Goal: Information Seeking & Learning: Find specific fact

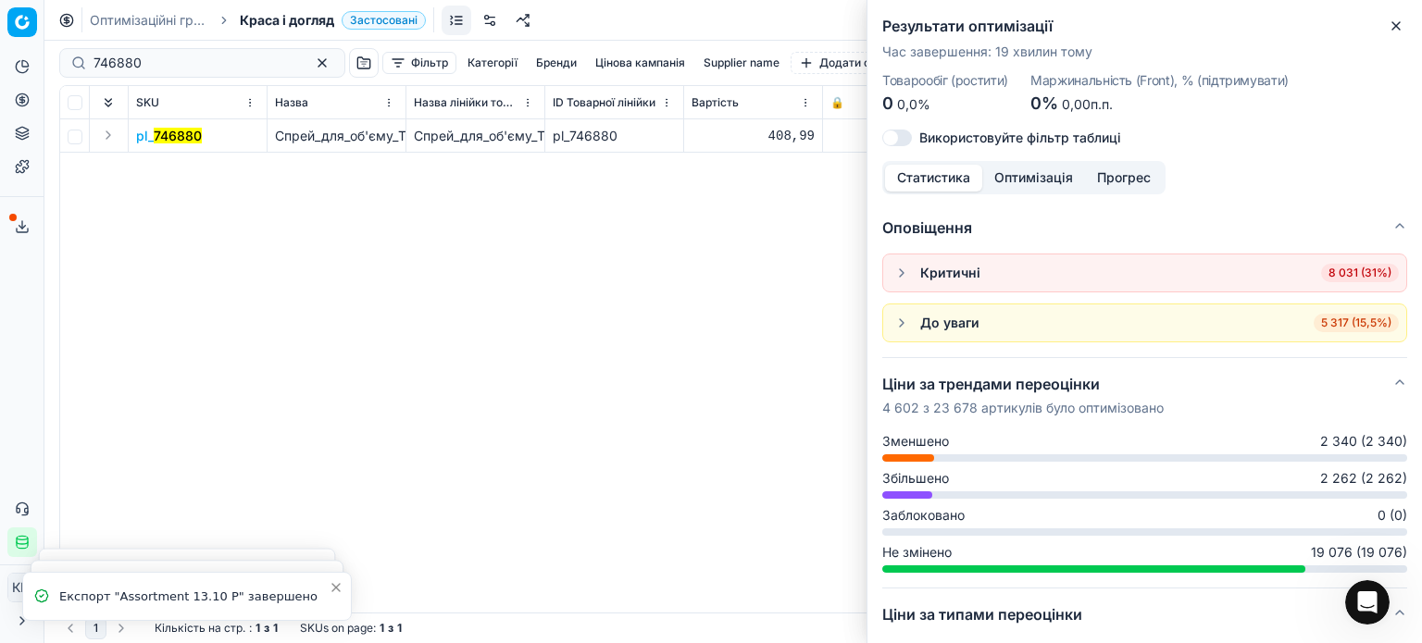
click at [1395, 30] on icon "button" at bounding box center [1395, 26] width 15 height 15
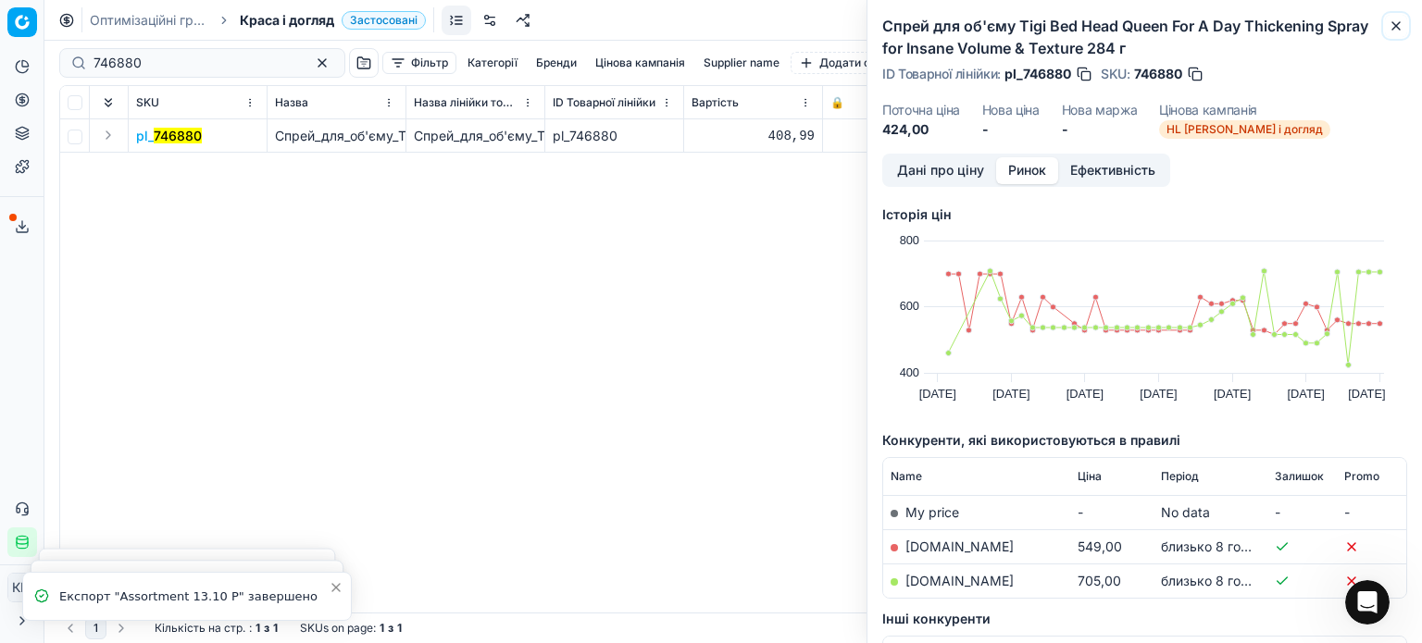
click at [1397, 25] on icon "button" at bounding box center [1395, 26] width 15 height 15
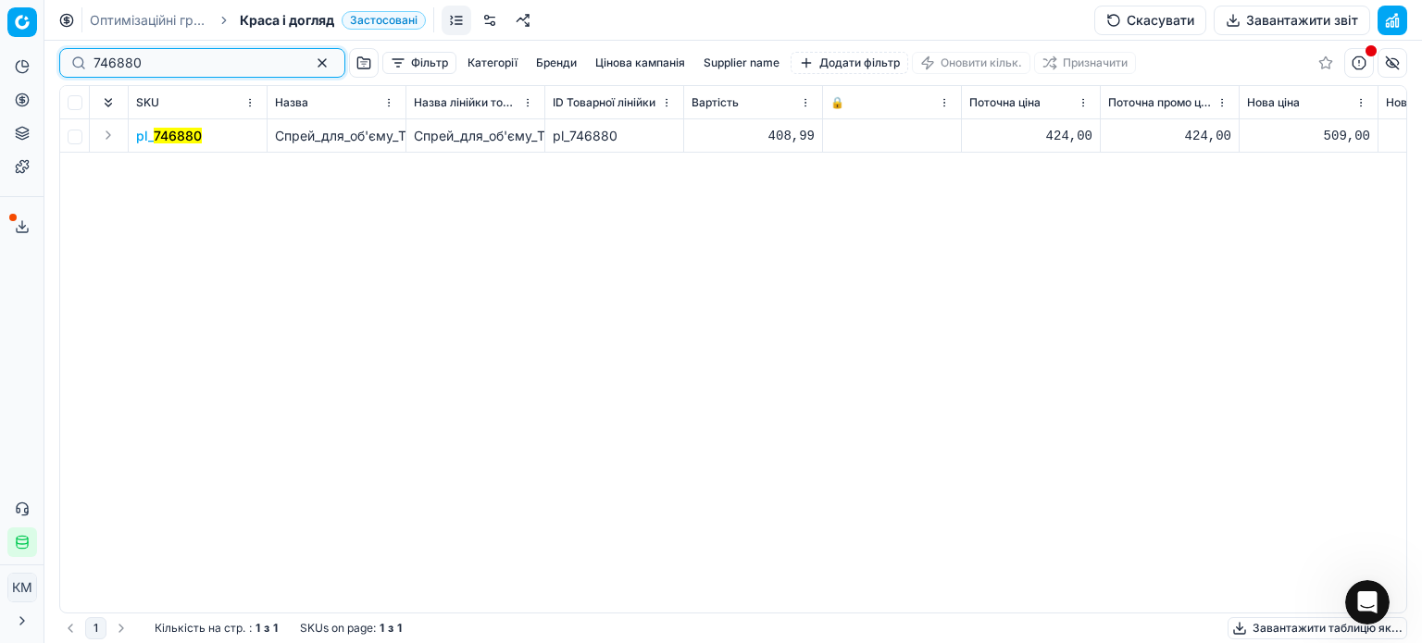
drag, startPoint x: 109, startPoint y: 70, endPoint x: 0, endPoint y: 52, distance: 110.8
click at [0, 52] on div "Pricing platform Аналітика Цінова оптимізація Асортимент продукції Шаблони Серв…" at bounding box center [711, 321] width 1422 height 643
paste input "324998"
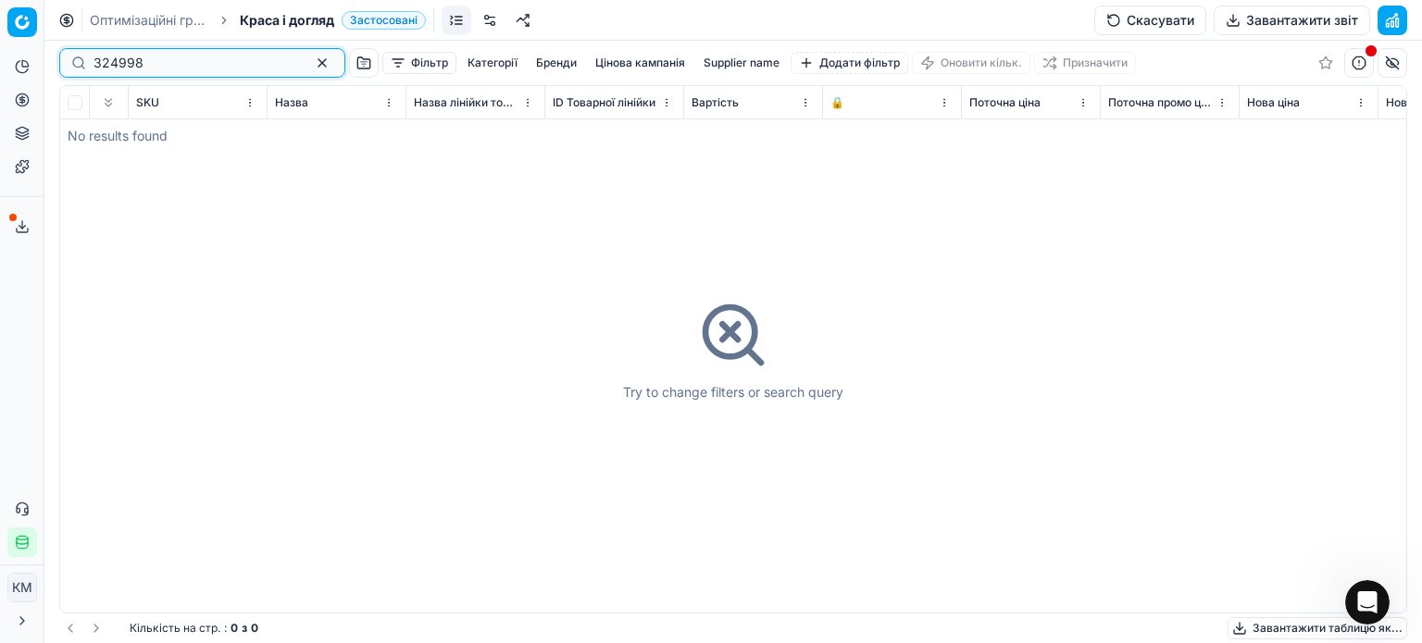
click at [96, 61] on input "324998" at bounding box center [194, 63] width 203 height 19
type input "324998"
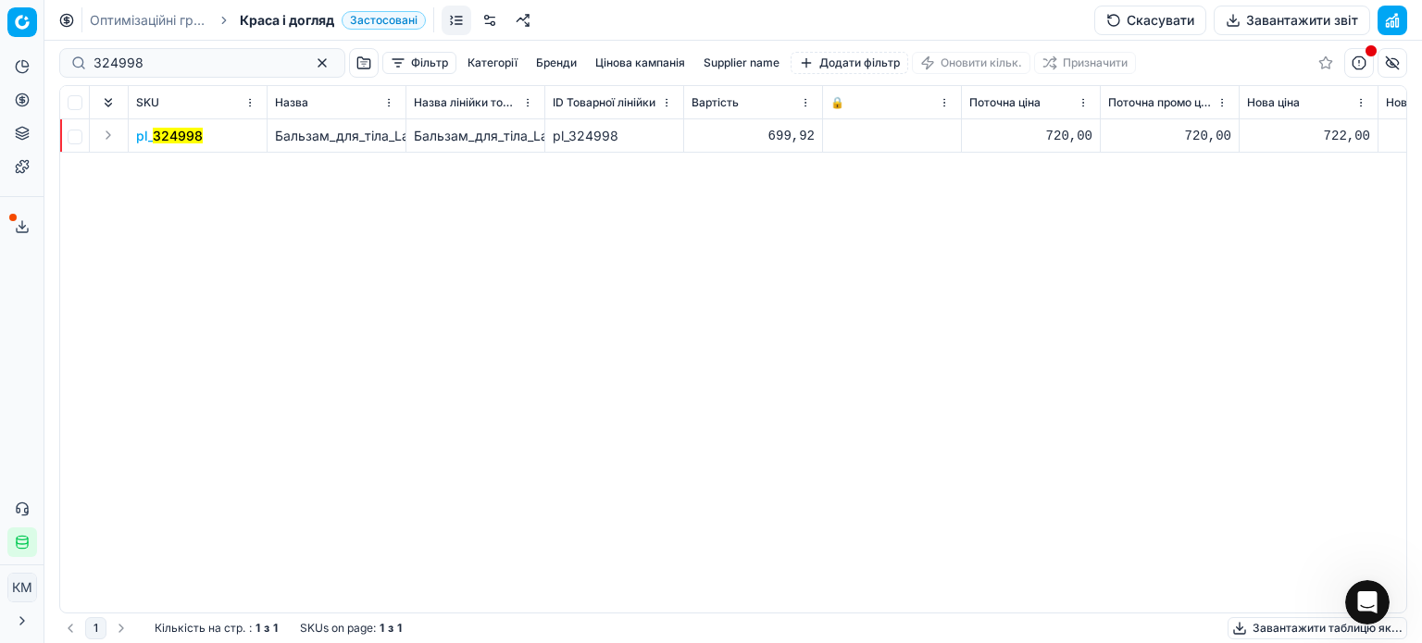
click at [172, 138] on mark "324998" at bounding box center [178, 136] width 50 height 16
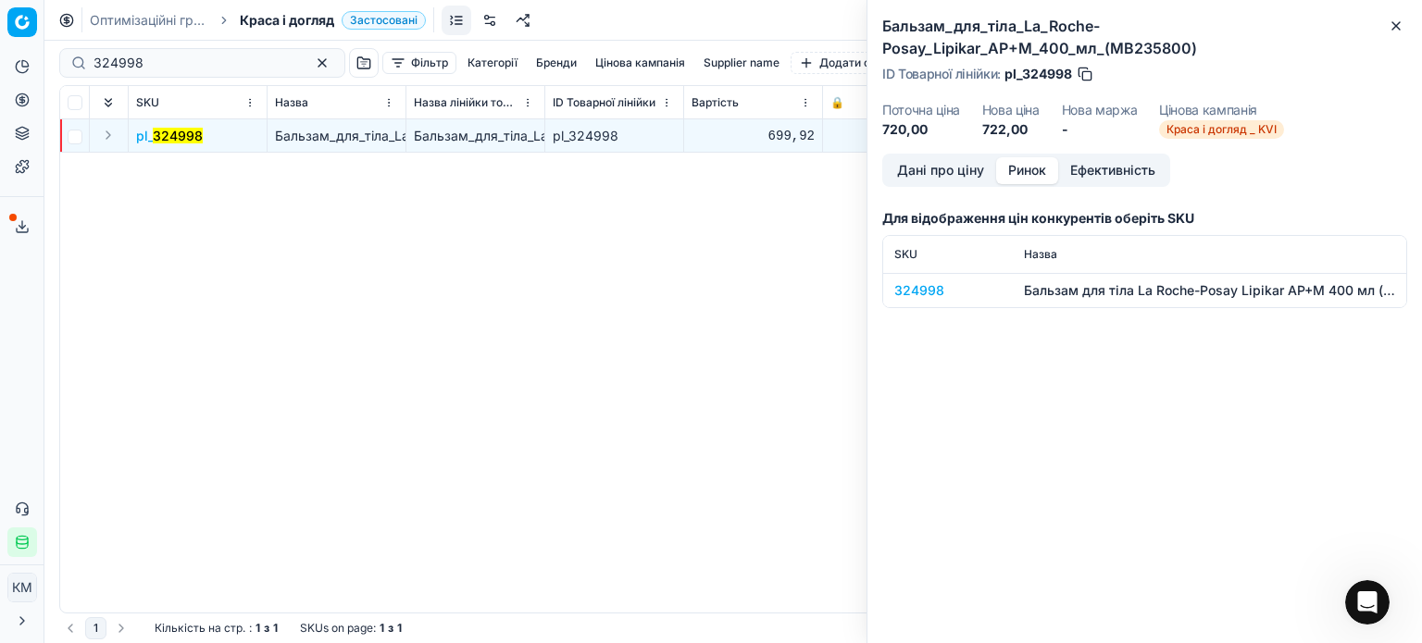
click at [1037, 170] on button "Ринок" at bounding box center [1027, 170] width 62 height 27
click at [920, 289] on div "324998" at bounding box center [947, 290] width 107 height 19
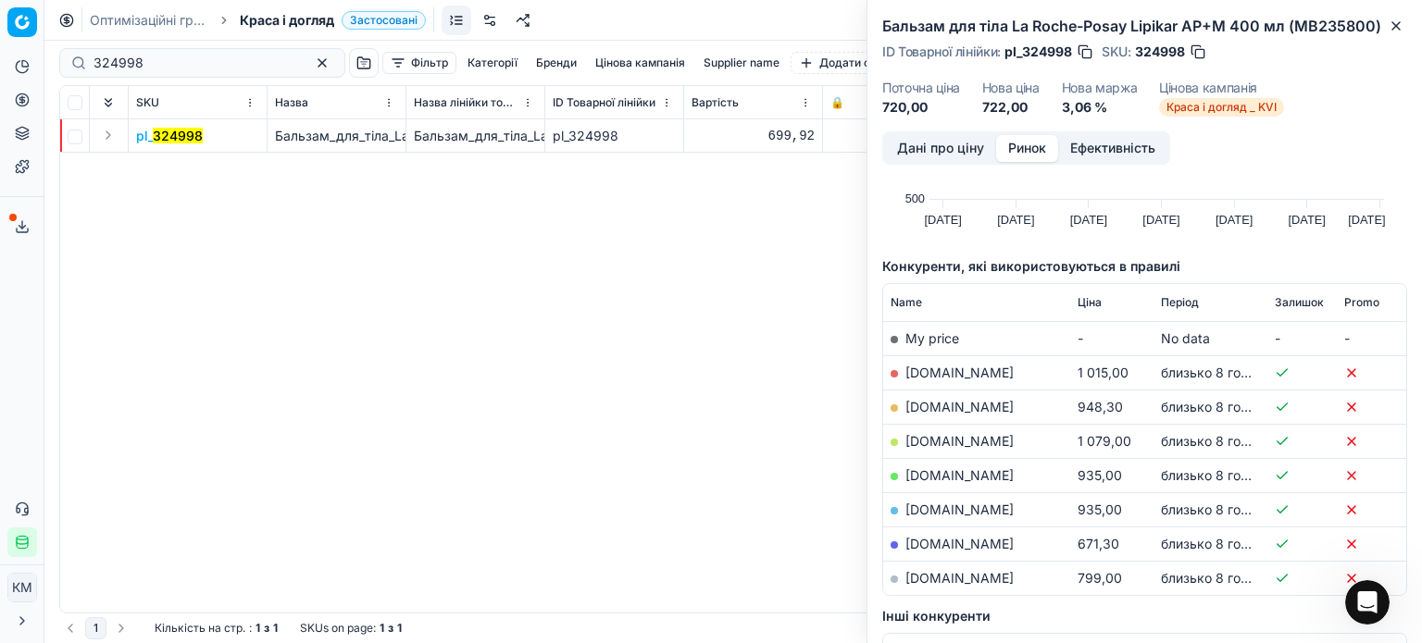
scroll to position [185, 0]
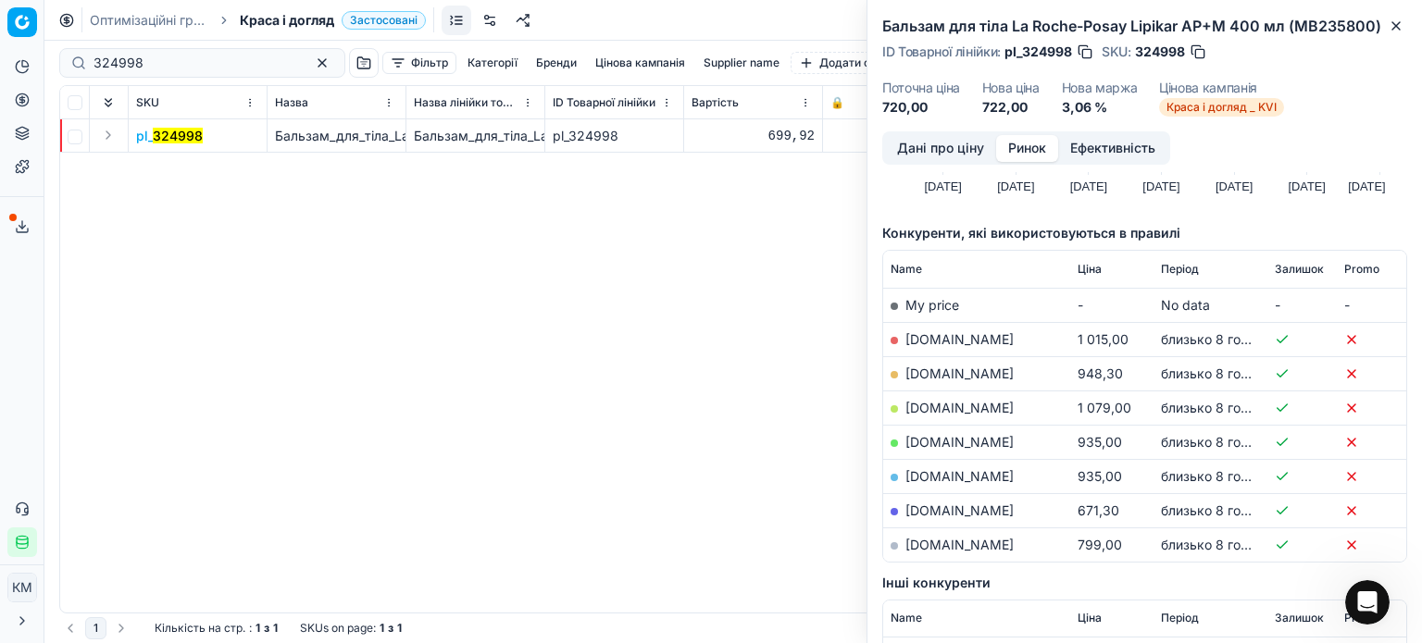
click at [988, 503] on link "[DOMAIN_NAME]" at bounding box center [959, 511] width 108 height 16
